Goal: Task Accomplishment & Management: Use online tool/utility

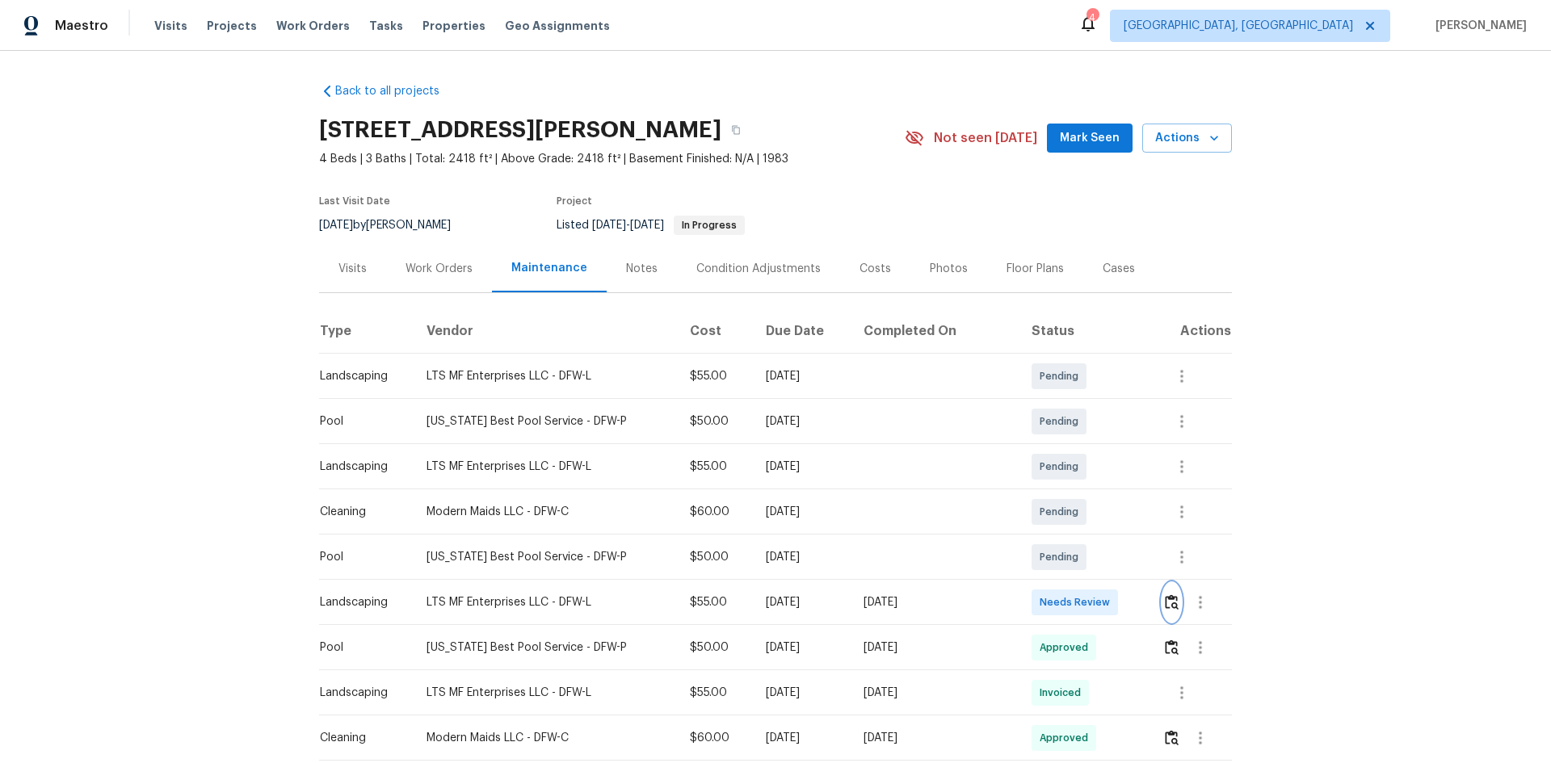
click at [1165, 599] on img "button" at bounding box center [1172, 601] width 14 height 15
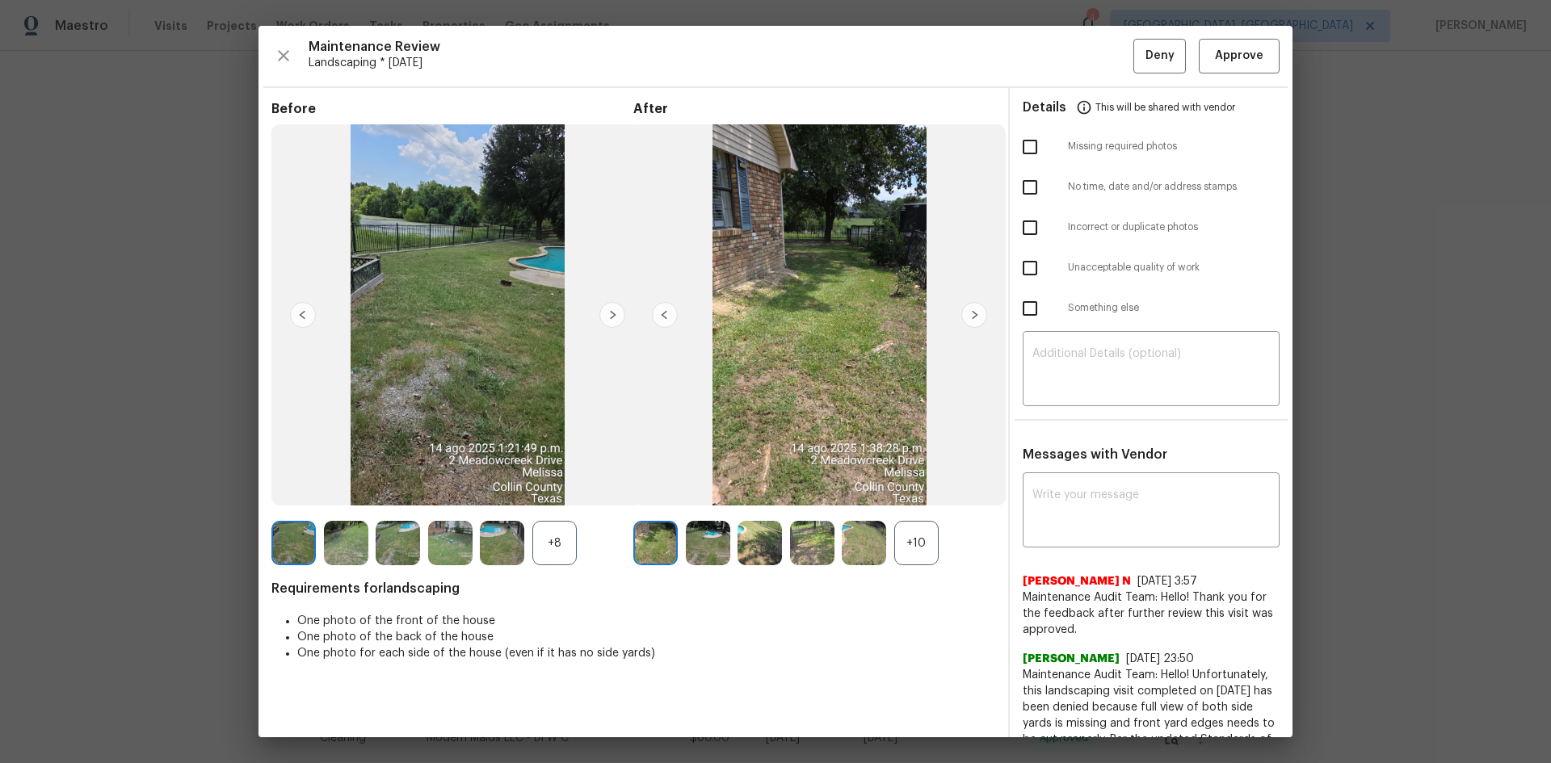
click at [964, 311] on img at bounding box center [974, 315] width 26 height 26
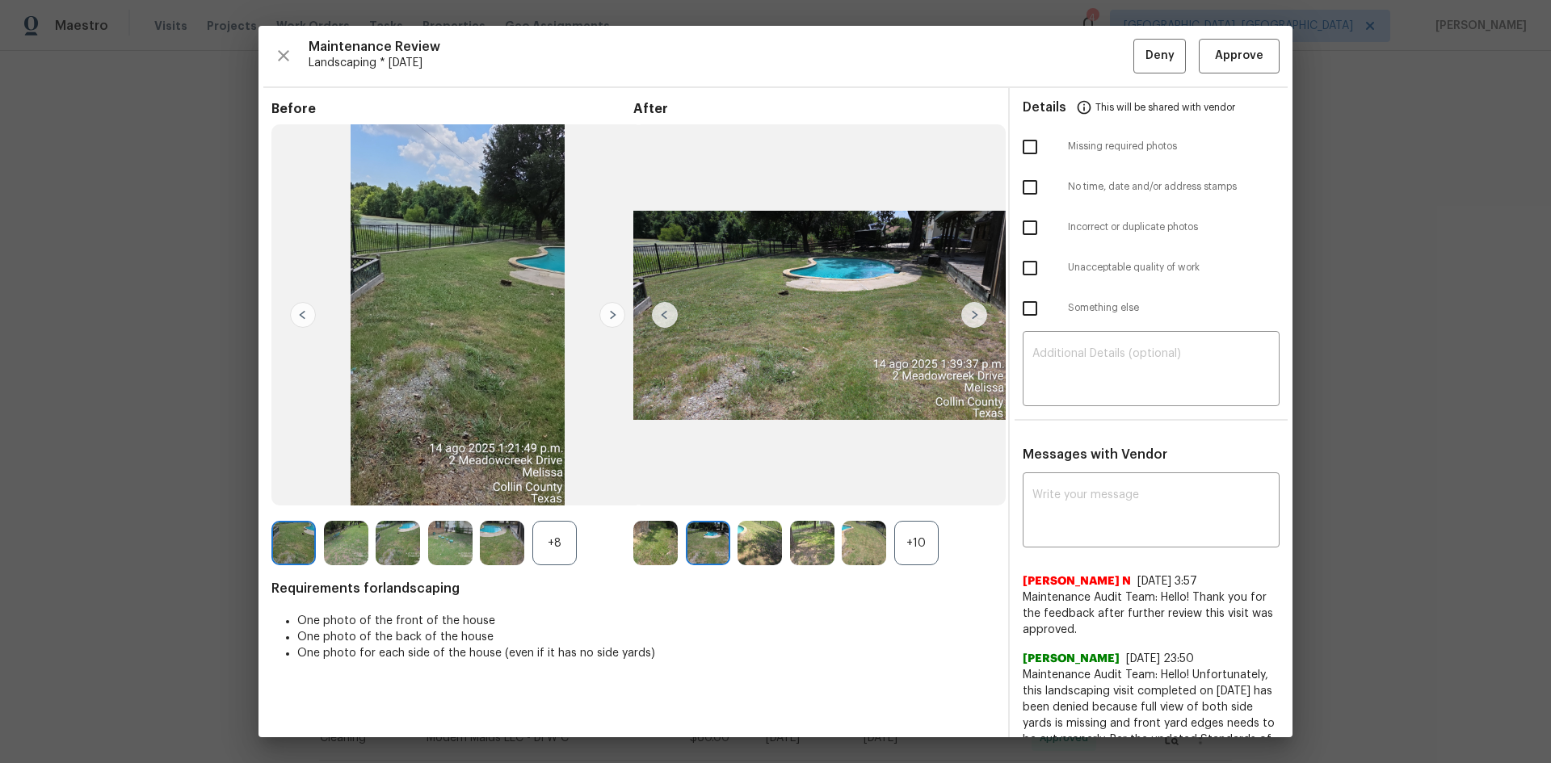
click at [965, 316] on img at bounding box center [974, 315] width 26 height 26
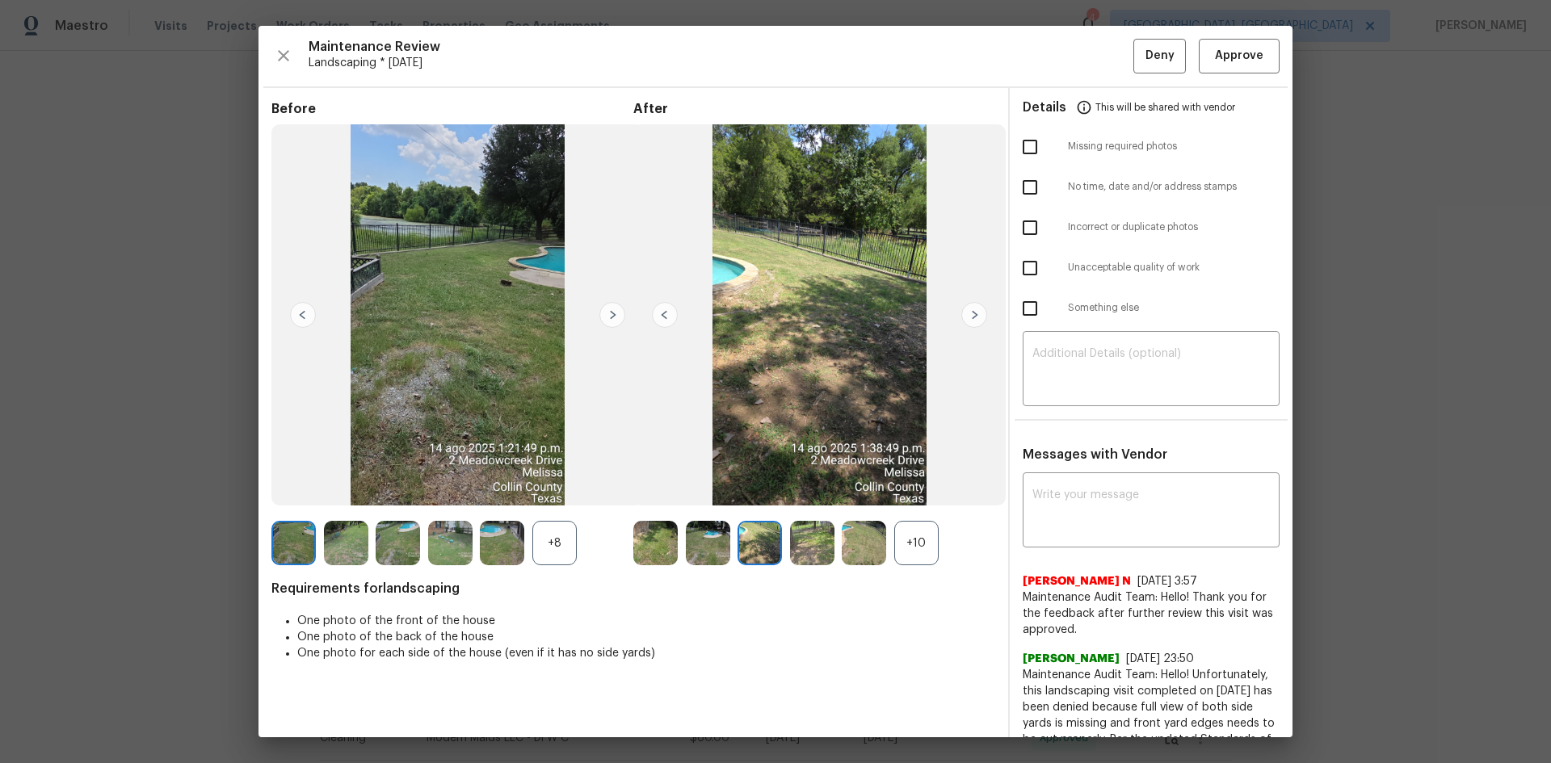
click at [968, 311] on img at bounding box center [974, 315] width 26 height 26
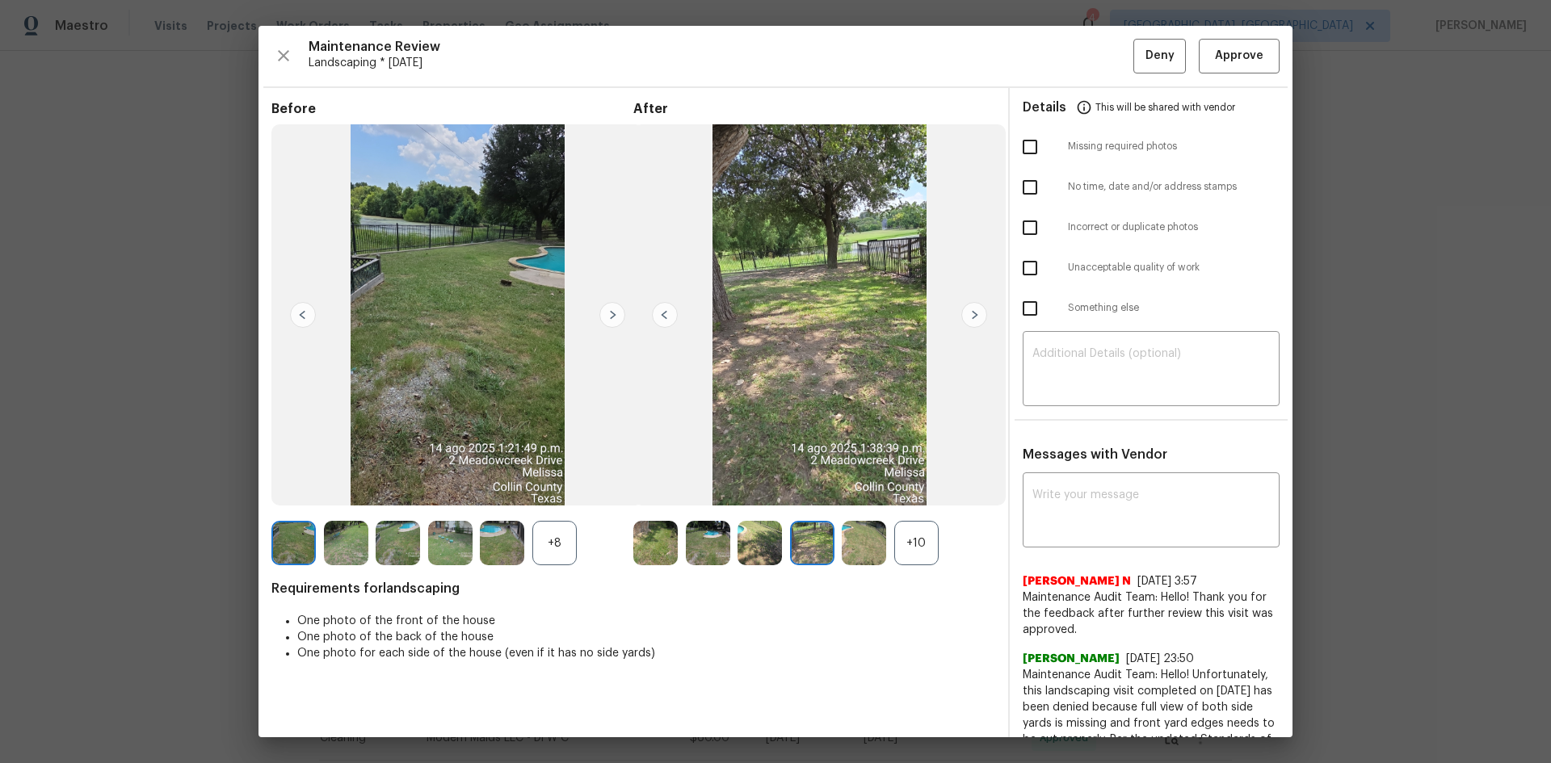
click at [968, 311] on img at bounding box center [974, 315] width 26 height 26
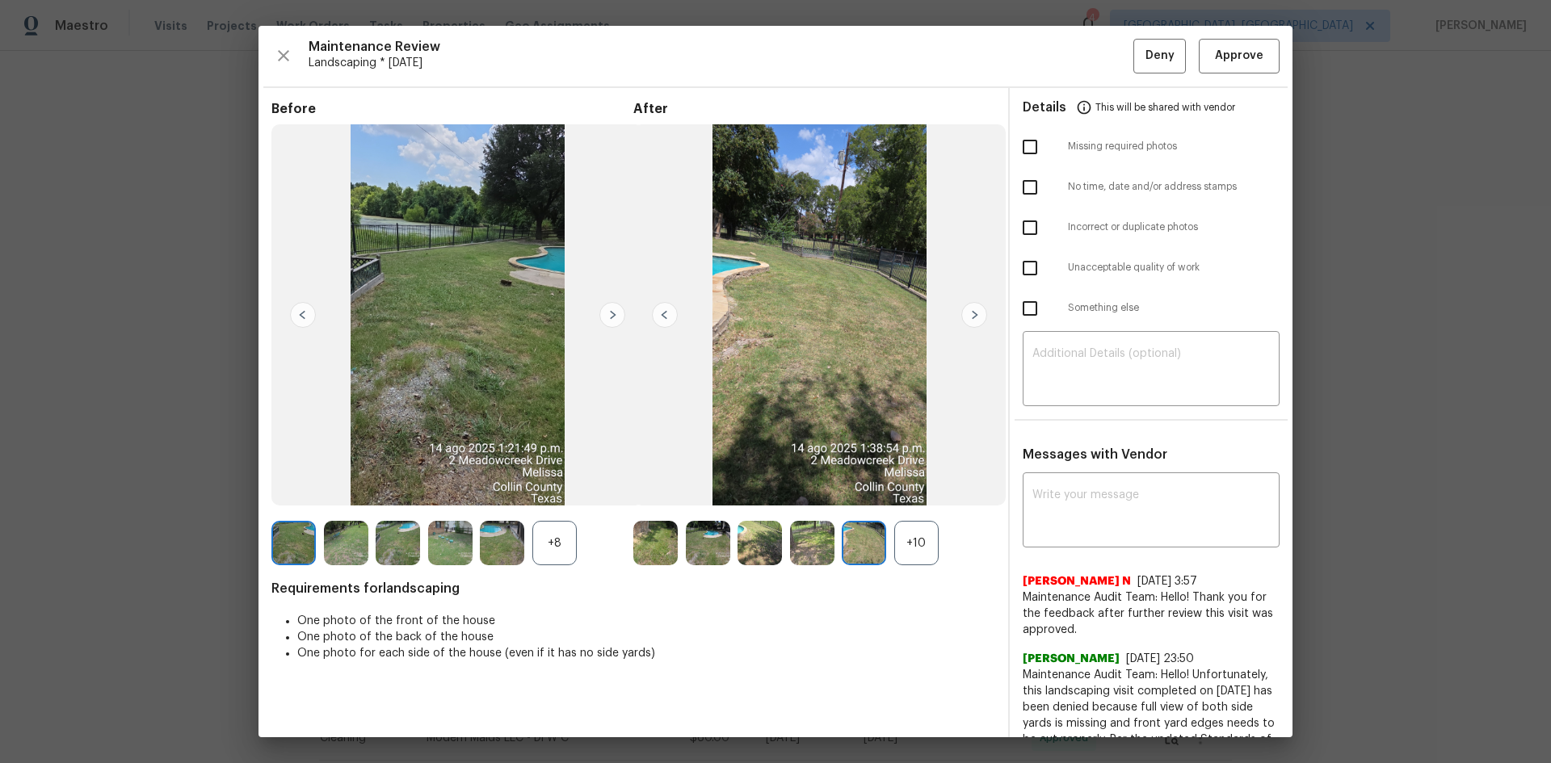
click at [968, 311] on img at bounding box center [974, 315] width 26 height 26
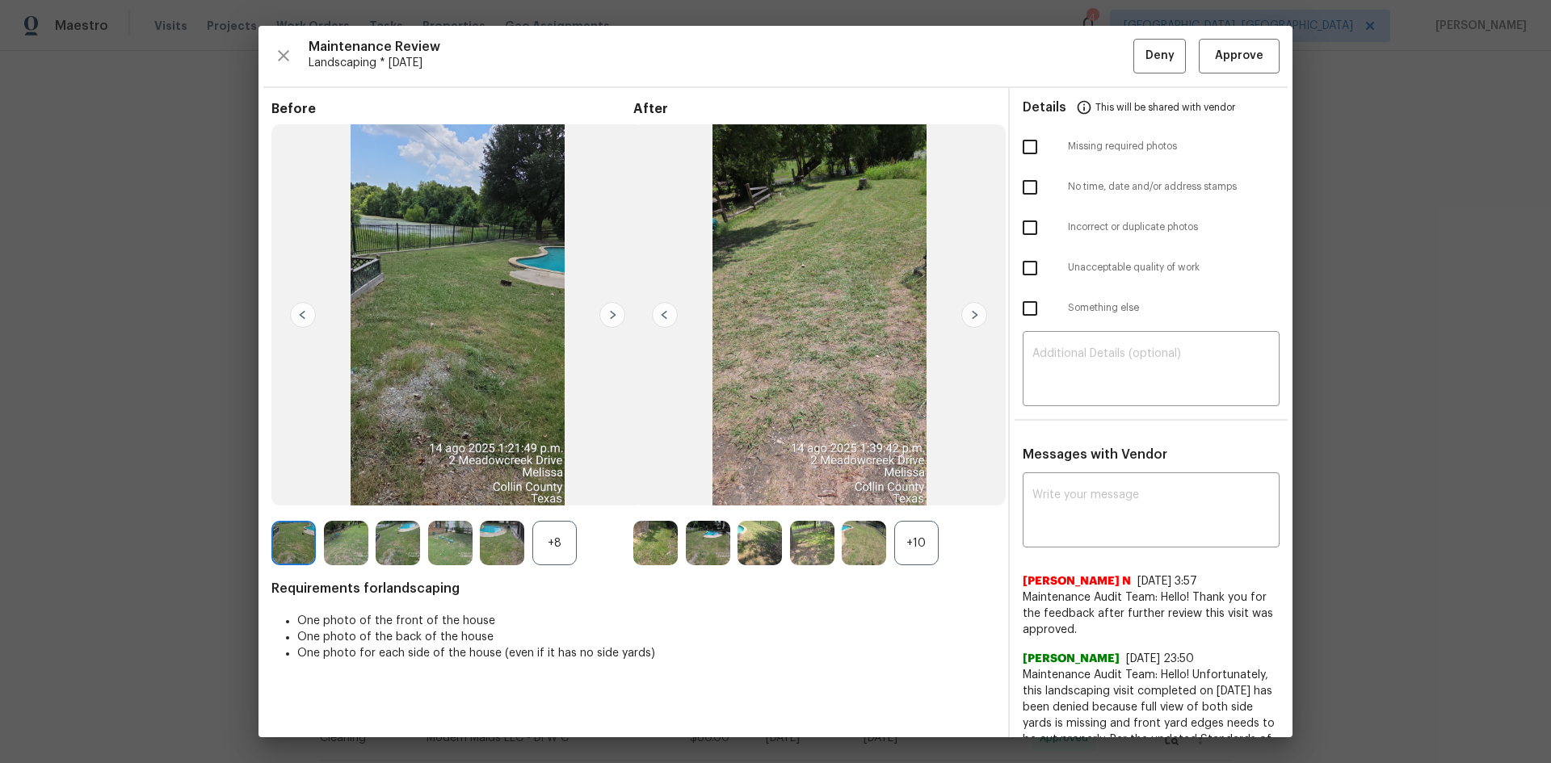
click at [968, 311] on img at bounding box center [974, 315] width 26 height 26
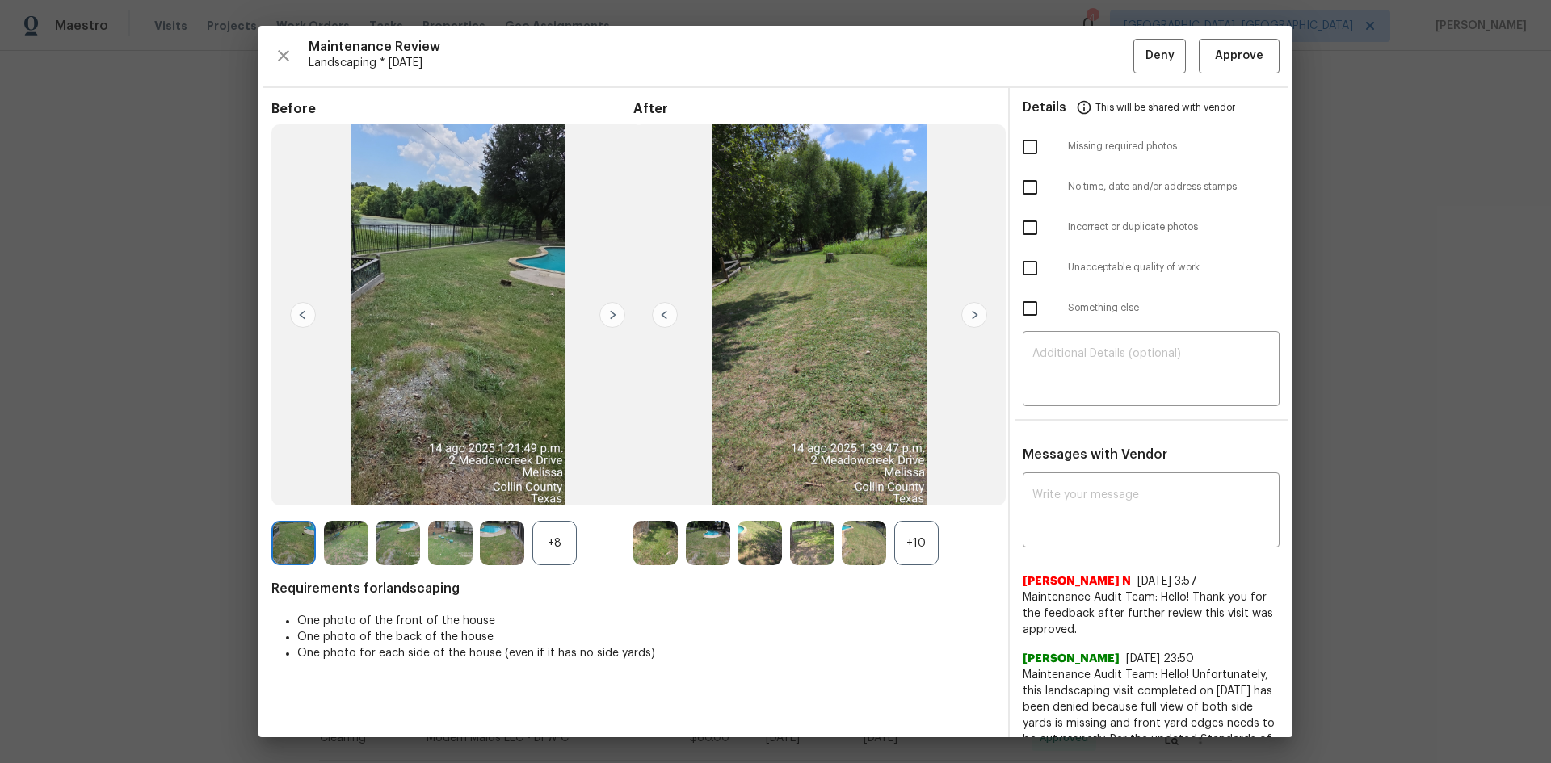
click at [968, 311] on img at bounding box center [974, 315] width 26 height 26
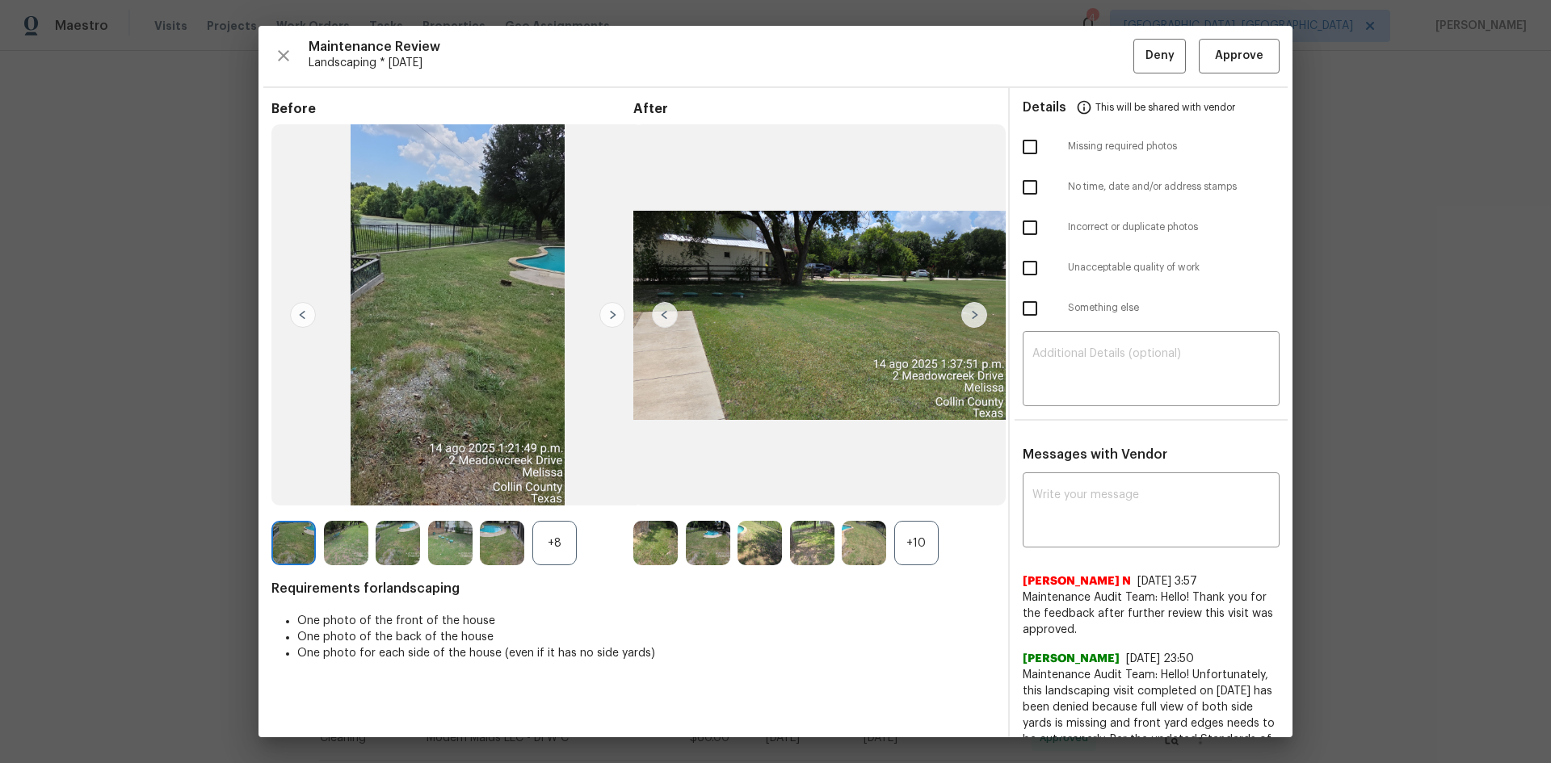
click at [968, 311] on img at bounding box center [974, 315] width 26 height 26
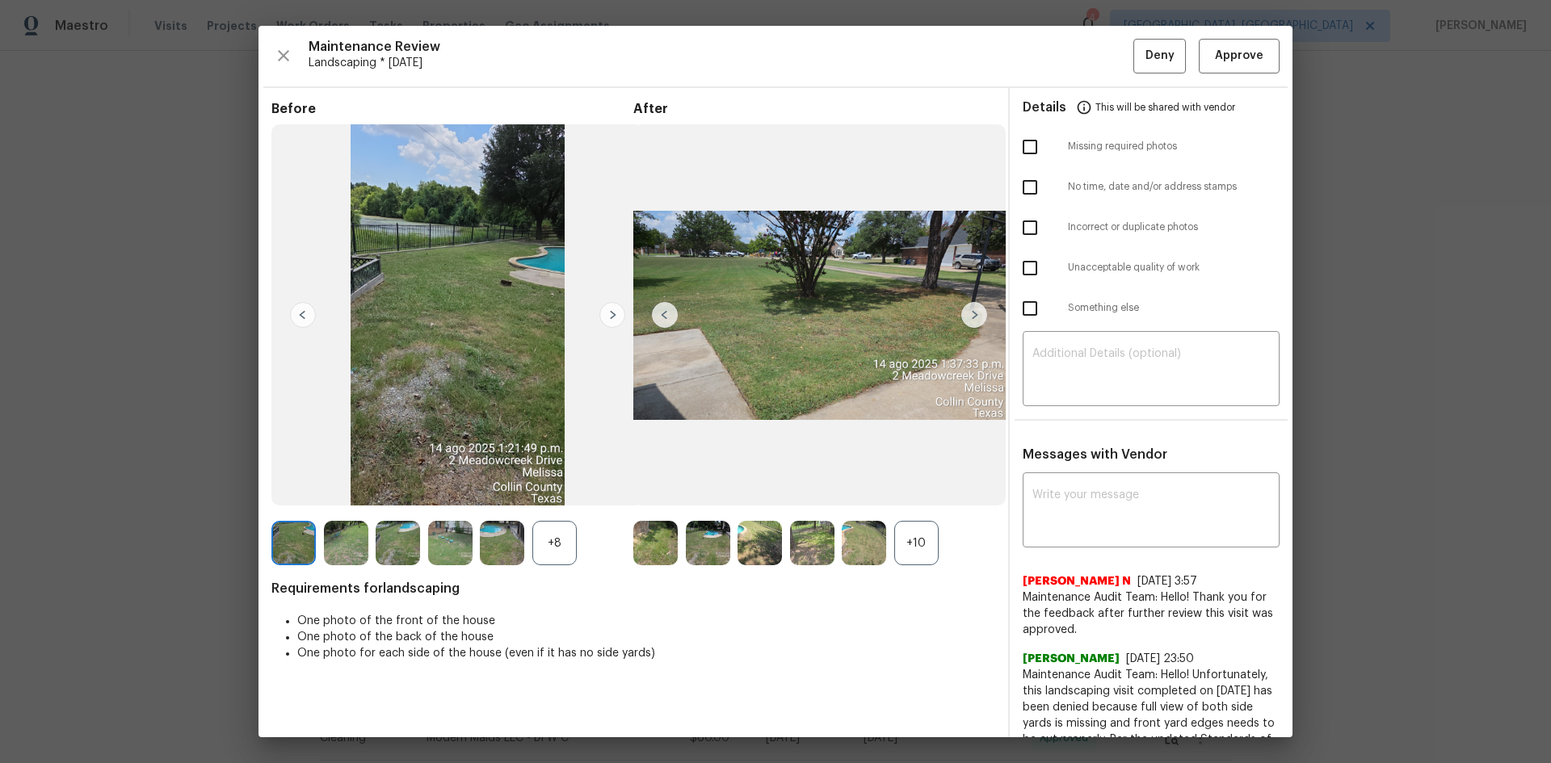
click at [968, 311] on img at bounding box center [974, 315] width 26 height 26
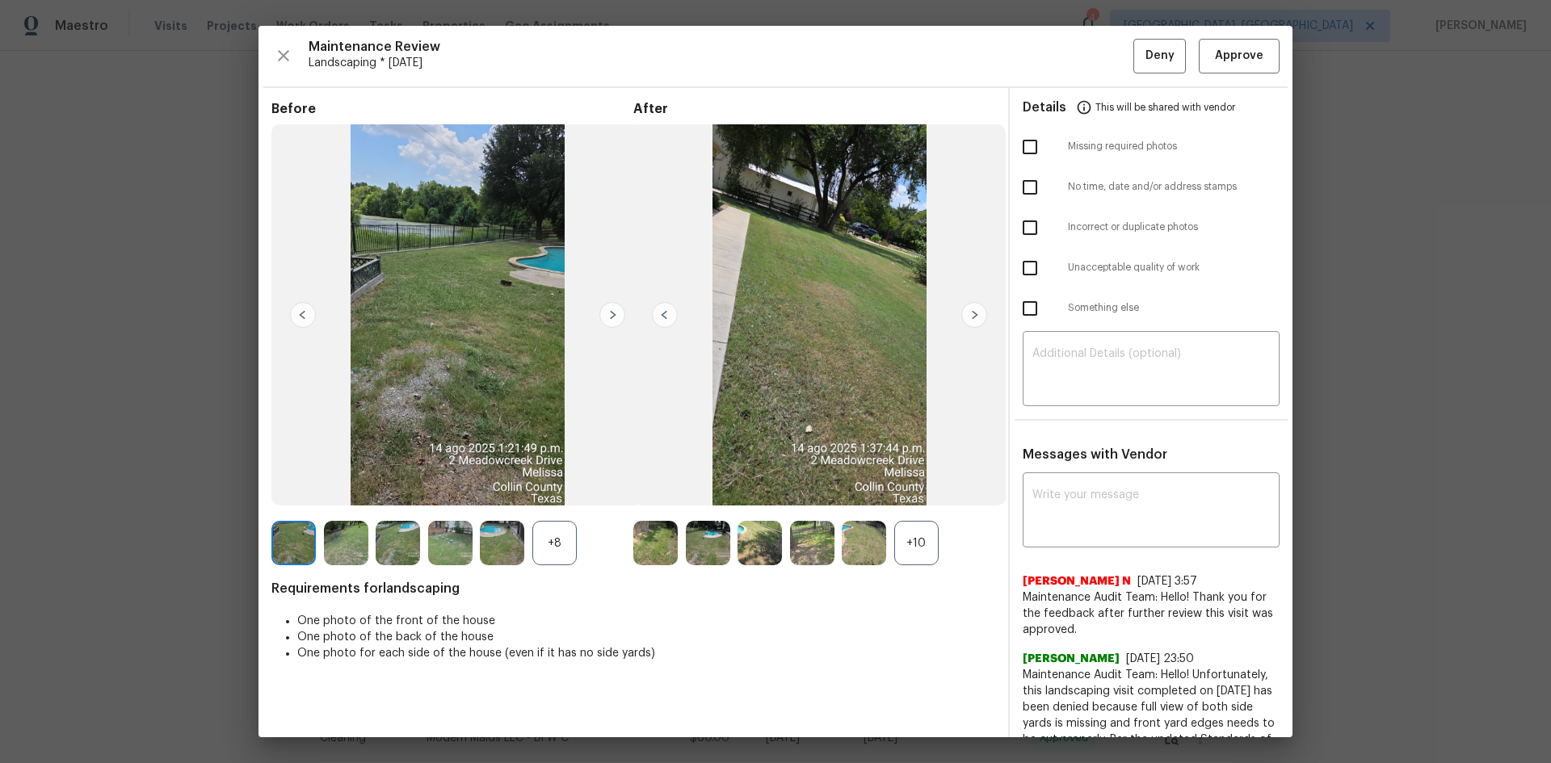
click at [968, 311] on img at bounding box center [974, 315] width 26 height 26
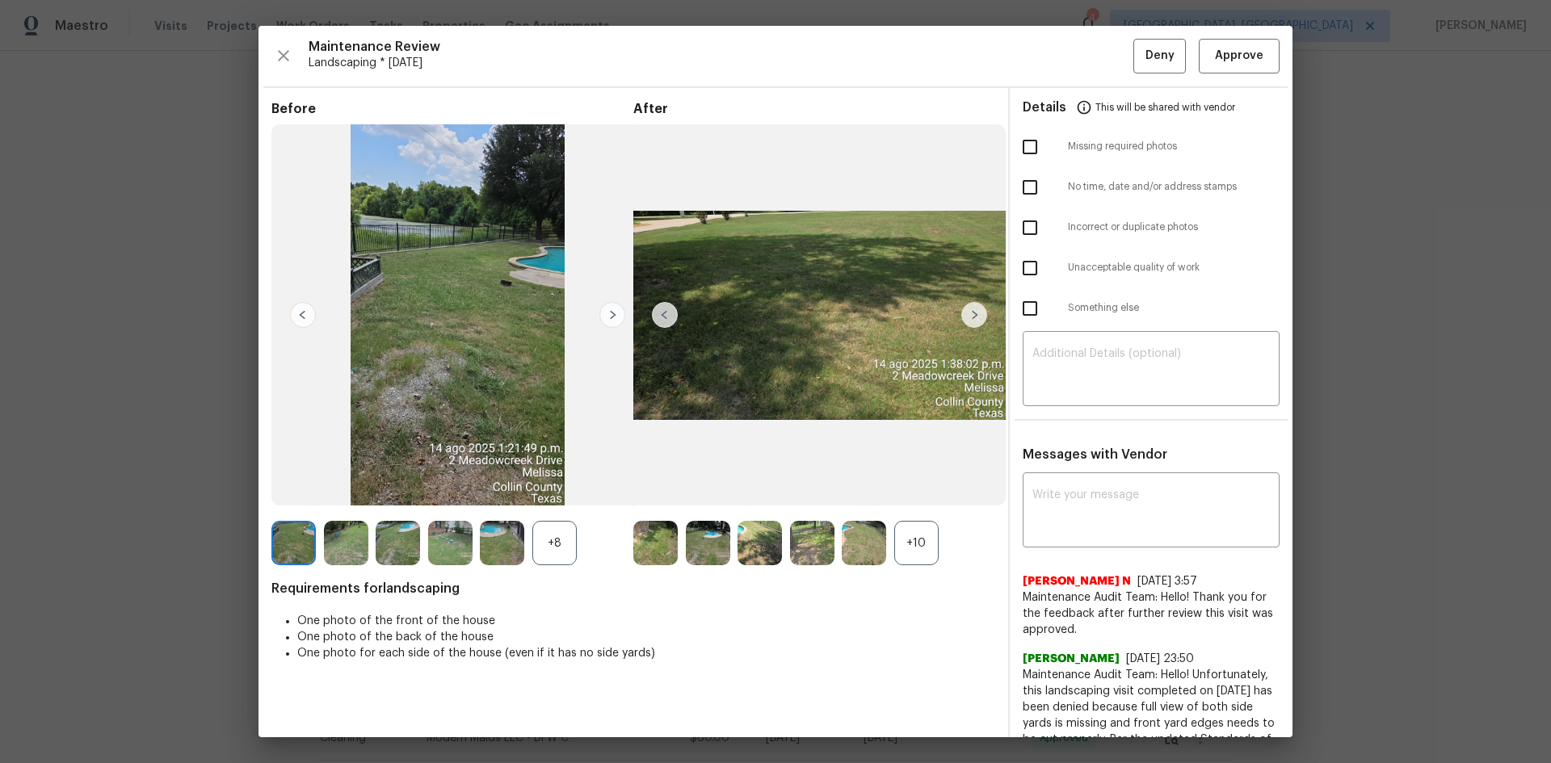
click at [971, 306] on img at bounding box center [974, 315] width 26 height 26
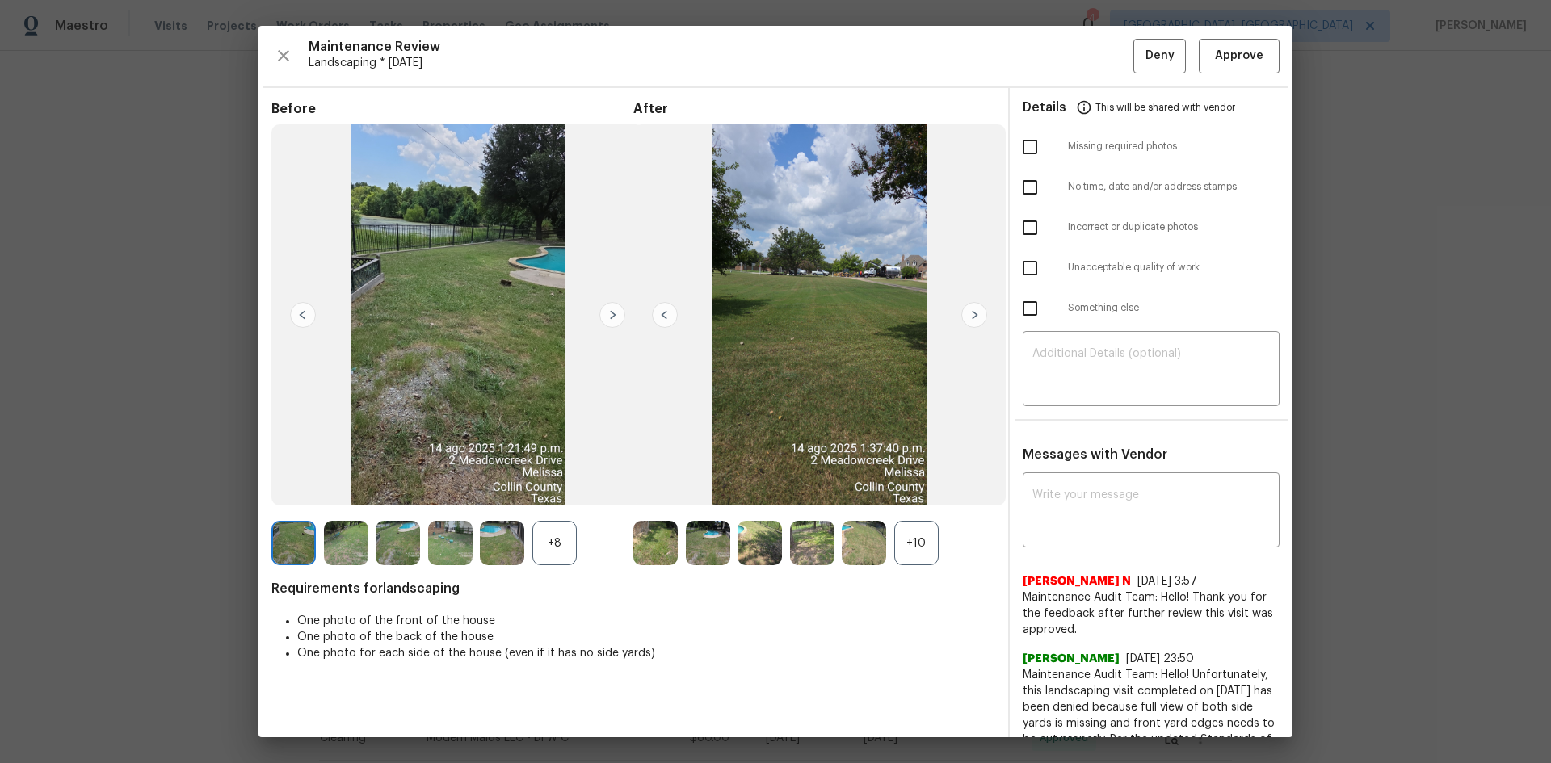
click at [971, 306] on img at bounding box center [974, 315] width 26 height 26
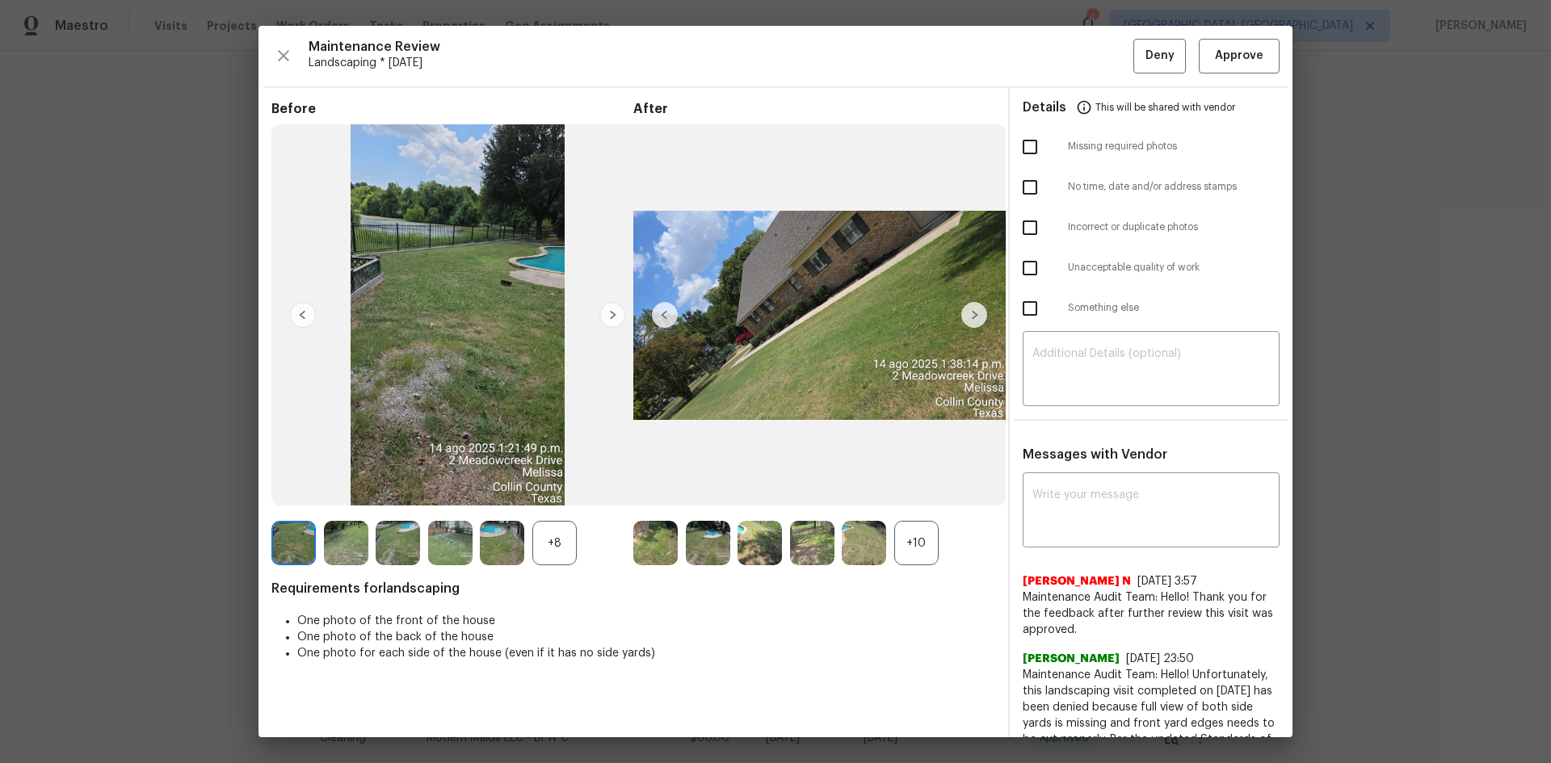
click at [971, 306] on img at bounding box center [974, 315] width 26 height 26
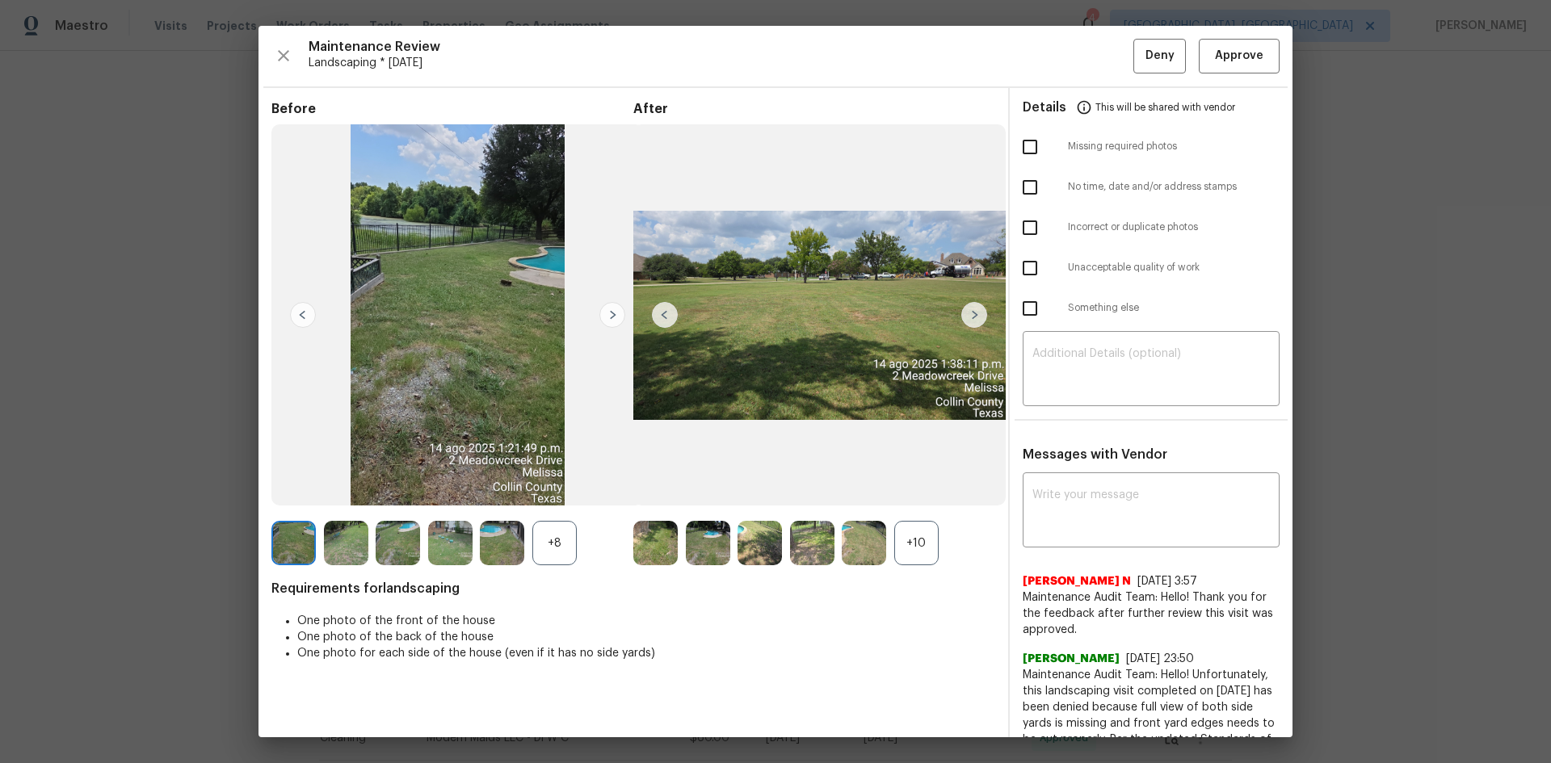
click at [971, 306] on img at bounding box center [974, 315] width 26 height 26
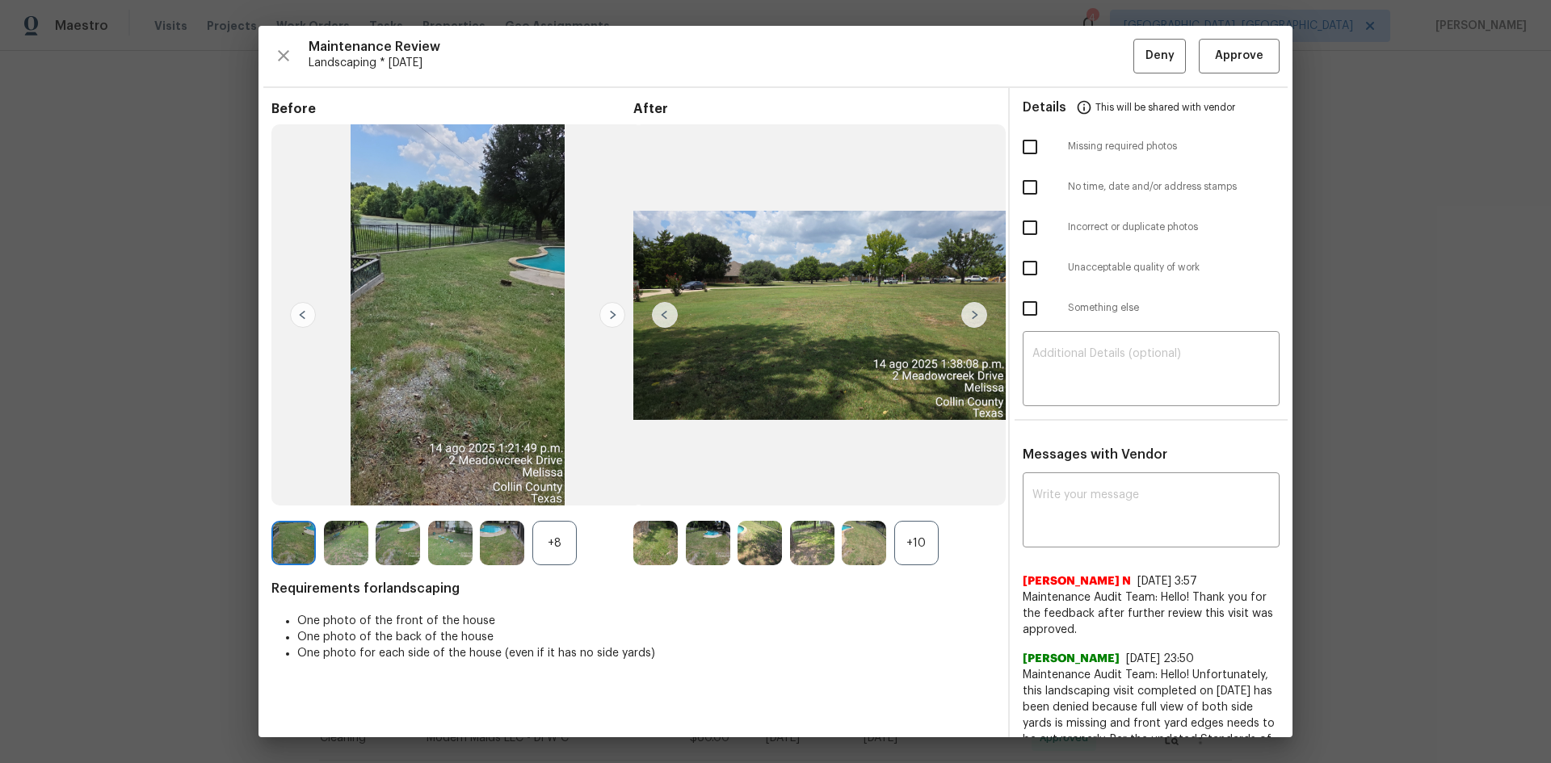
click at [971, 306] on img at bounding box center [974, 315] width 26 height 26
click at [1220, 58] on span "Approve" at bounding box center [1239, 56] width 48 height 20
